Goal: Information Seeking & Learning: Understand process/instructions

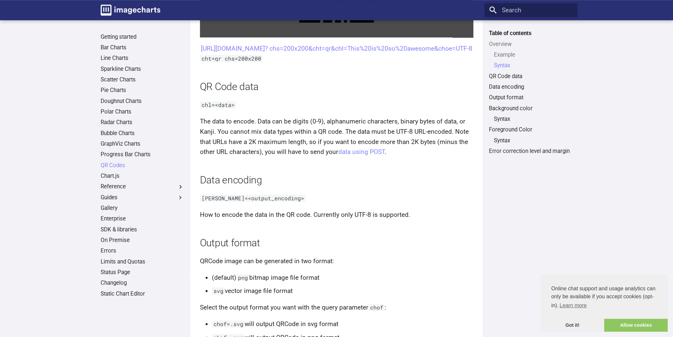
scroll to position [331, 0]
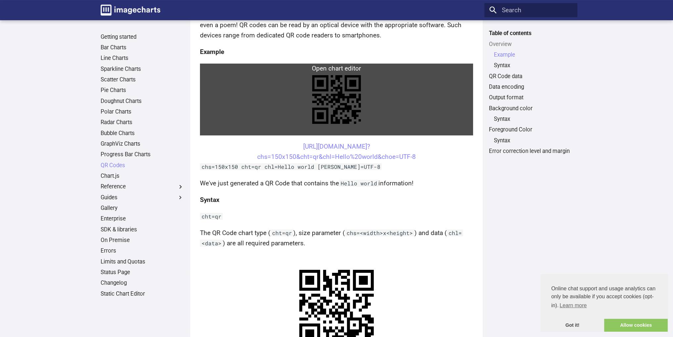
scroll to position [221, 0]
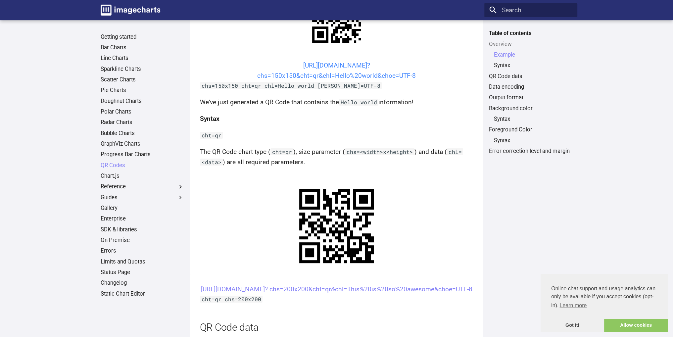
drag, startPoint x: 287, startPoint y: 64, endPoint x: 365, endPoint y: 63, distance: 78.5
click at [365, 63] on center "https://image-charts.com/chart? chs=150x150&cht=qr&chl=Hello%20world&choe=UTF-8" at bounding box center [337, 71] width 274 height 20
copy link "https://image-charts.com/"
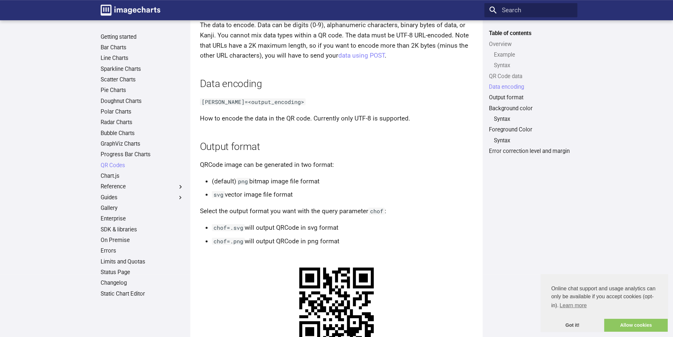
scroll to position [553, 0]
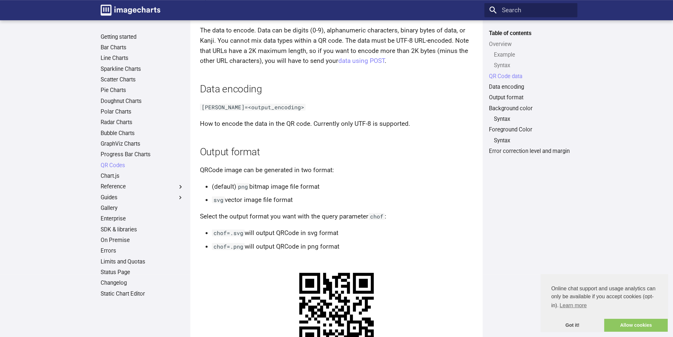
click at [433, 159] on h2 "Output format" at bounding box center [337, 152] width 274 height 14
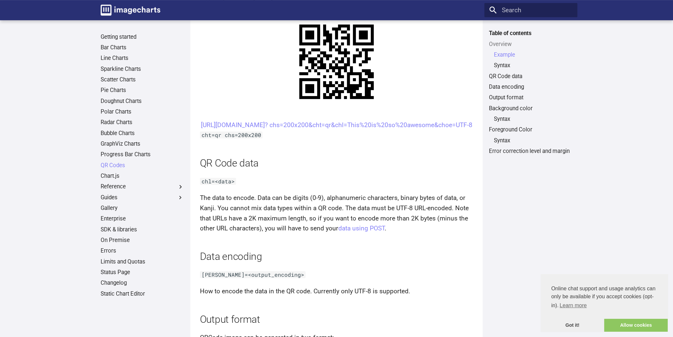
scroll to position [386, 0]
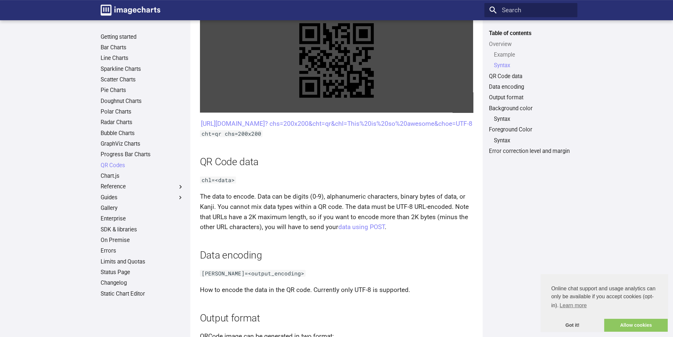
drag, startPoint x: 52, startPoint y: 211, endPoint x: 310, endPoint y: 42, distance: 308.2
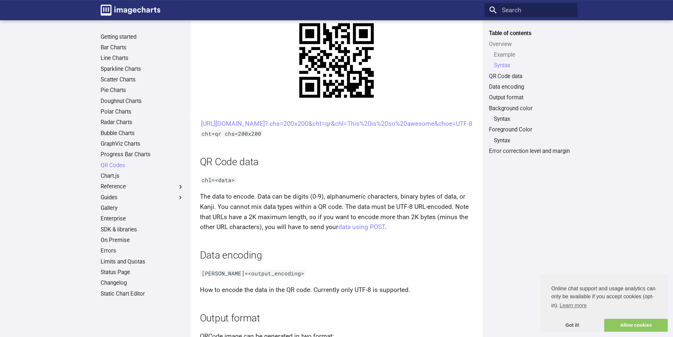
drag, startPoint x: 351, startPoint y: 133, endPoint x: 557, endPoint y: 229, distance: 226.3
click at [557, 229] on div "Table of contents Overview Example Syntax QR Code data Data encoding Output for…" at bounding box center [531, 179] width 93 height 298
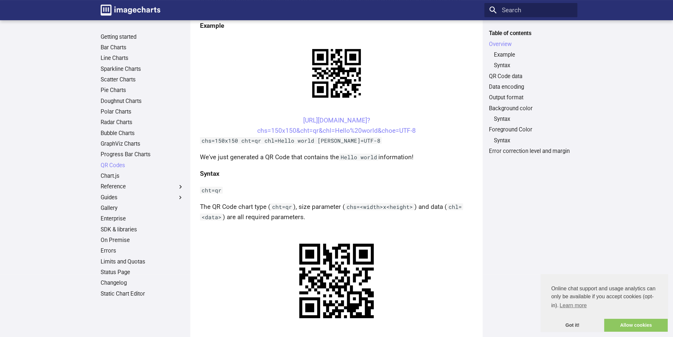
scroll to position [0, 0]
